Goal: Task Accomplishment & Management: Use online tool/utility

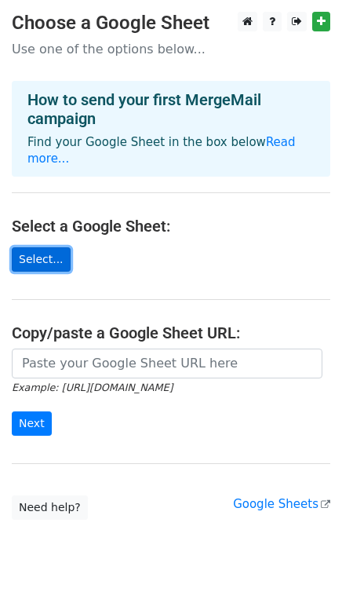
click at [23, 247] on link "Select..." at bounding box center [41, 259] width 59 height 24
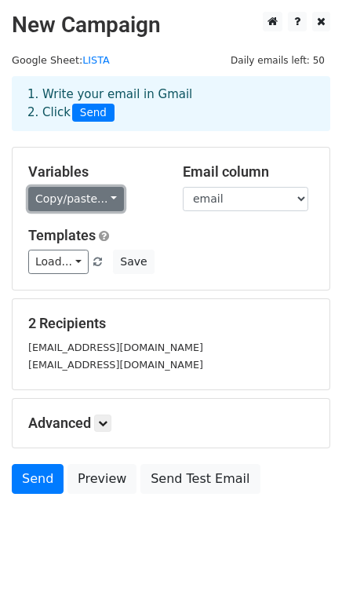
click at [111, 190] on link "Copy/paste..." at bounding box center [76, 199] width 96 height 24
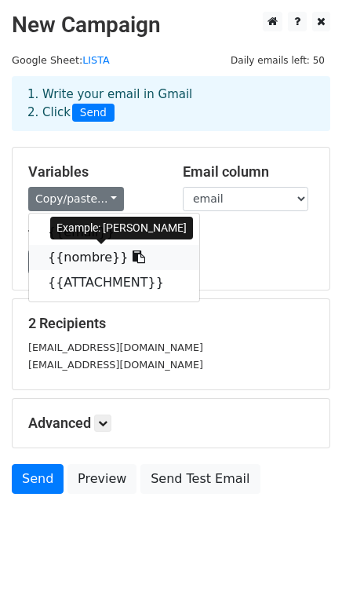
click at [71, 256] on link "{{nombre}}" at bounding box center [114, 257] width 170 height 25
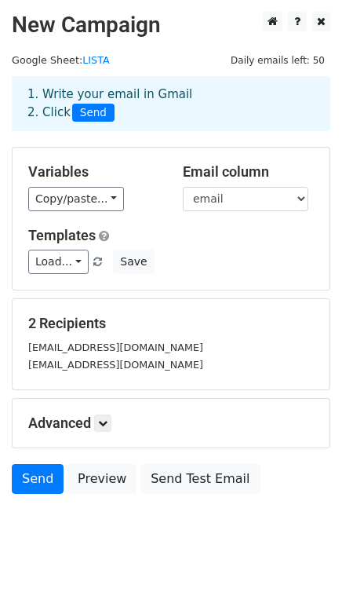
scroll to position [34, 0]
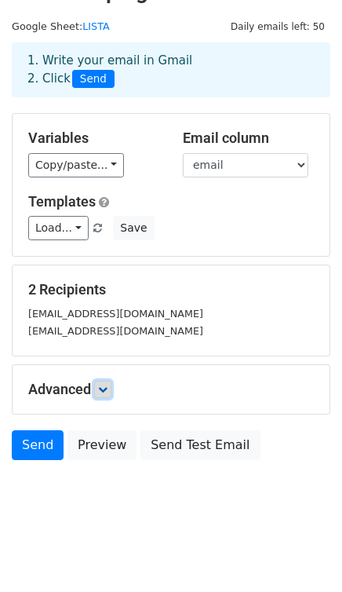
click at [104, 385] on icon at bounding box center [102, 388] width 9 height 9
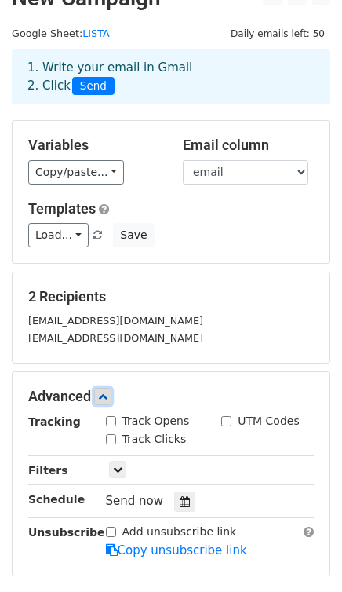
scroll to position [0, 0]
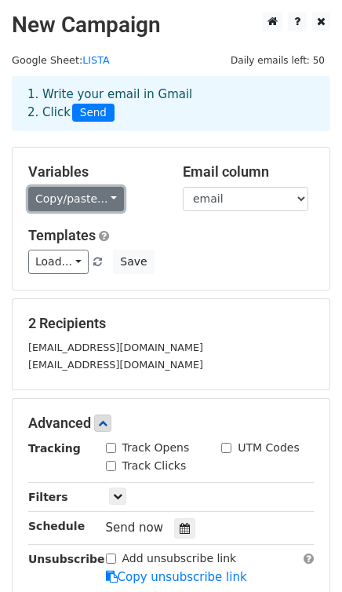
click at [100, 198] on link "Copy/paste..." at bounding box center [76, 199] width 96 height 24
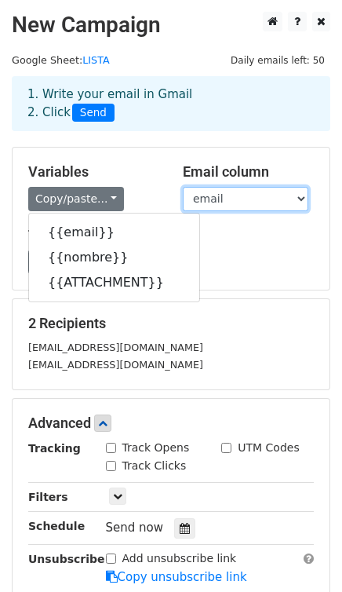
click at [304, 205] on select "email nombre ATTACHMENT" at bounding box center [246, 199] width 126 height 24
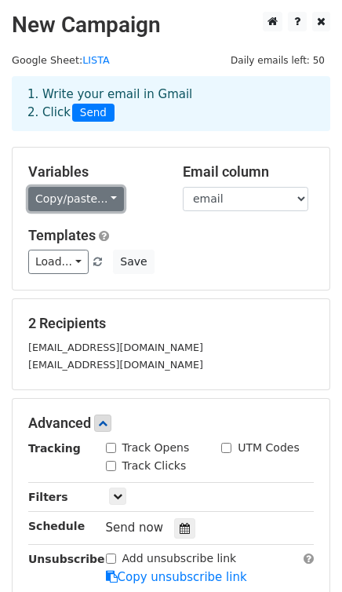
click at [71, 192] on link "Copy/paste..." at bounding box center [76, 199] width 96 height 24
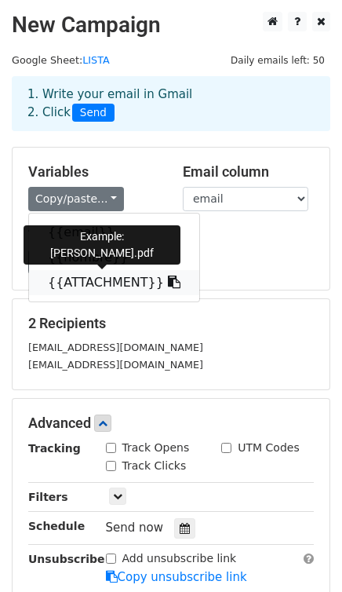
click at [104, 289] on link "{{ATTACHMENT}}" at bounding box center [114, 282] width 170 height 25
